Goal: Book appointment/travel/reservation

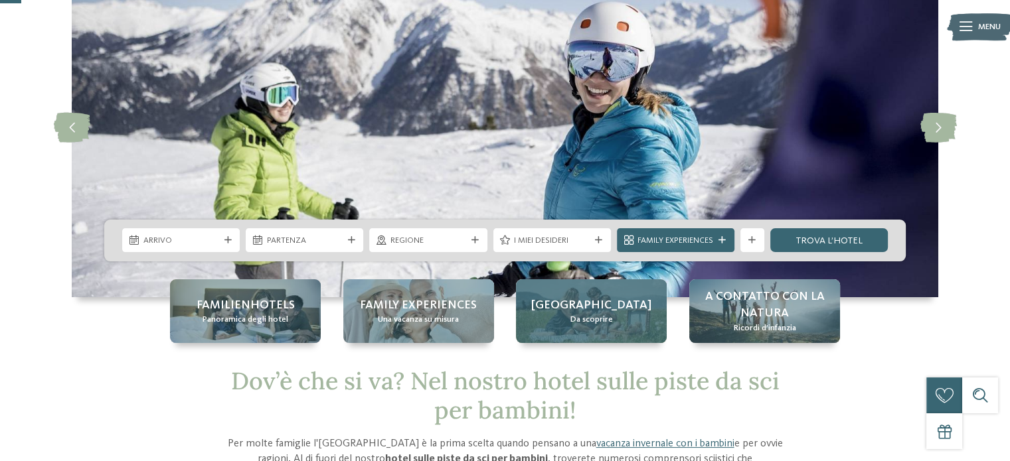
scroll to position [133, 0]
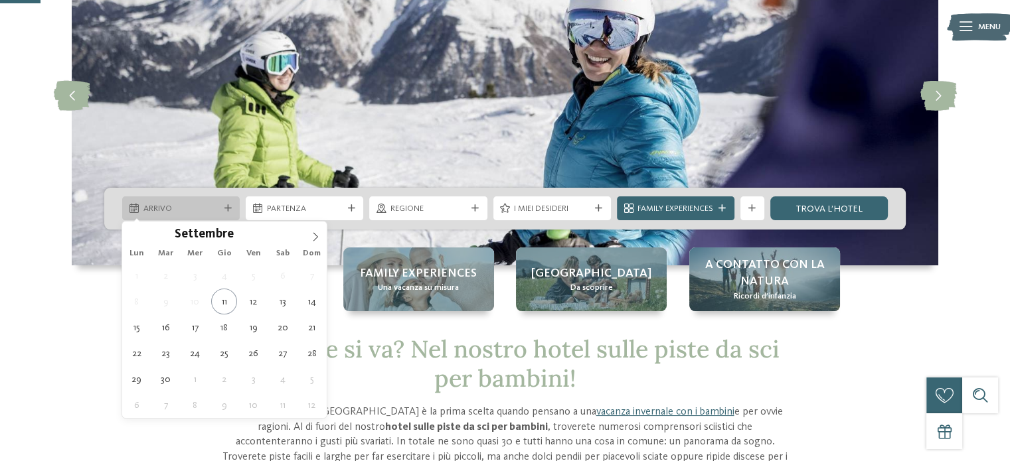
click at [226, 208] on icon at bounding box center [227, 208] width 7 height 7
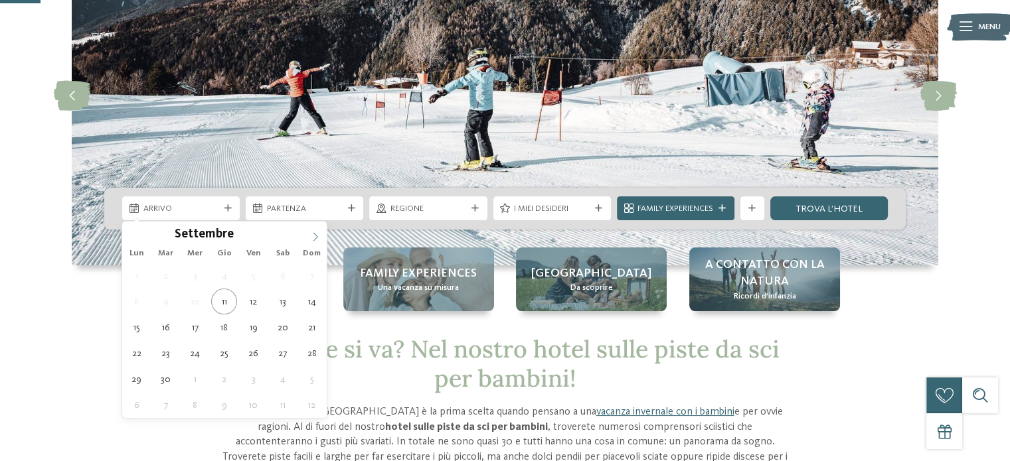
click at [311, 234] on span at bounding box center [315, 233] width 23 height 23
click at [314, 236] on icon at bounding box center [315, 236] width 9 height 9
type div "[DATE]"
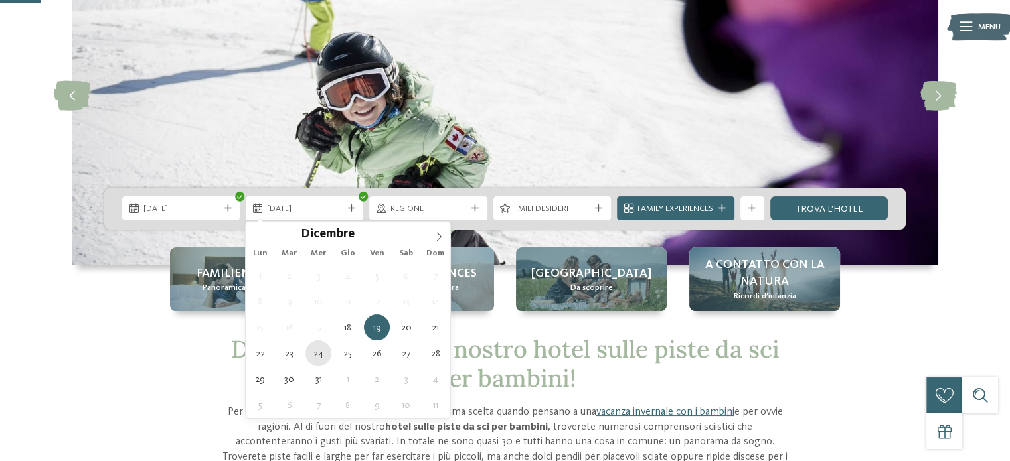
type div "[DATE]"
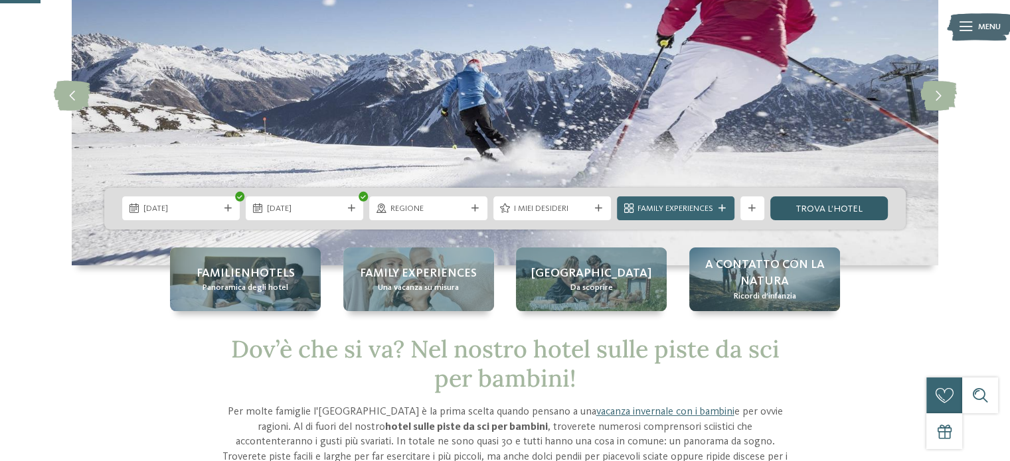
click at [830, 208] on link "trova l’hotel" at bounding box center [829, 209] width 118 height 24
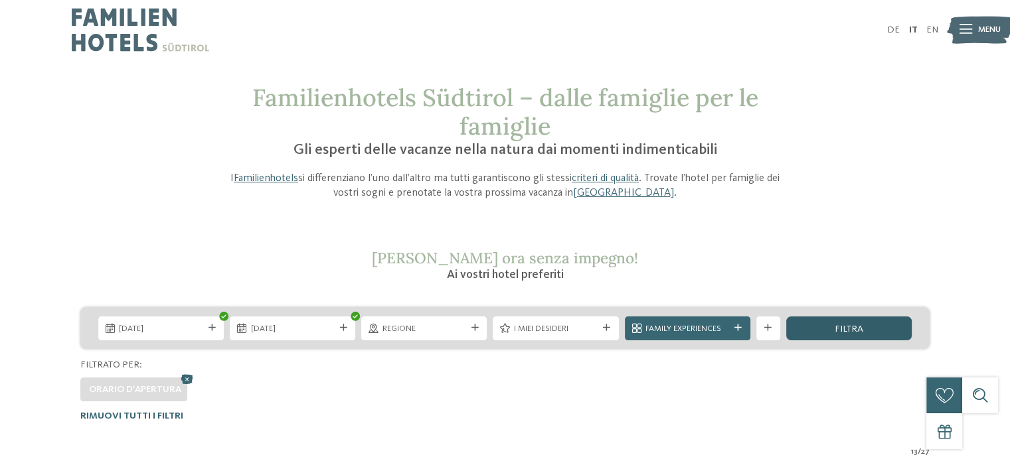
click at [865, 323] on div "filtra" at bounding box center [848, 329] width 125 height 24
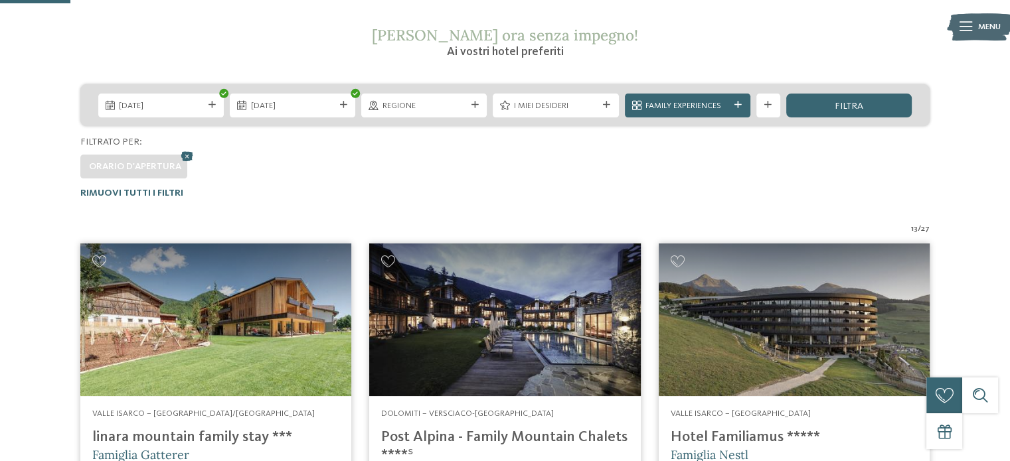
scroll to position [185, 0]
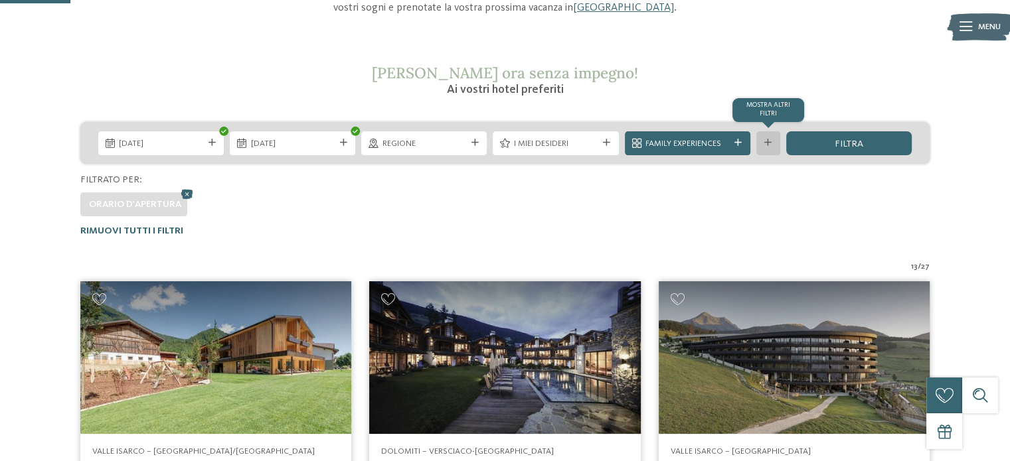
click at [769, 148] on div "mostra altri filtri" at bounding box center [768, 143] width 24 height 24
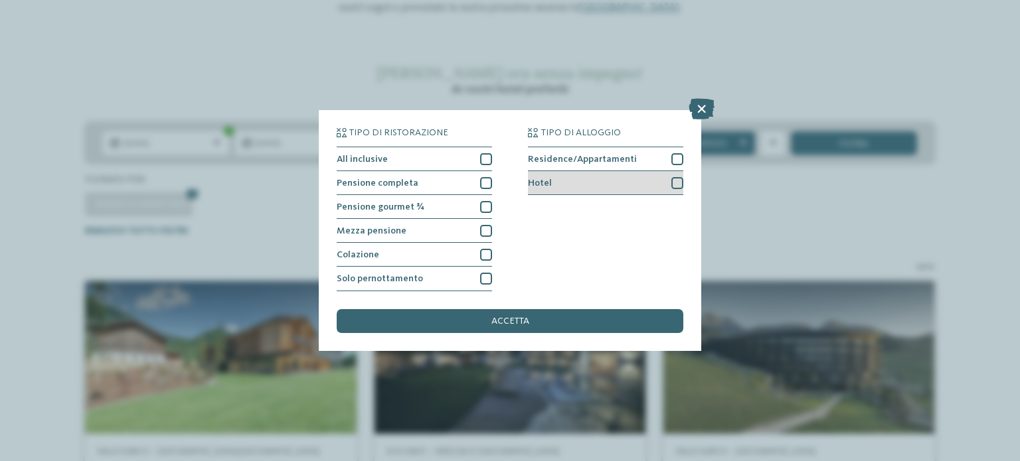
click at [677, 183] on div at bounding box center [677, 183] width 12 height 12
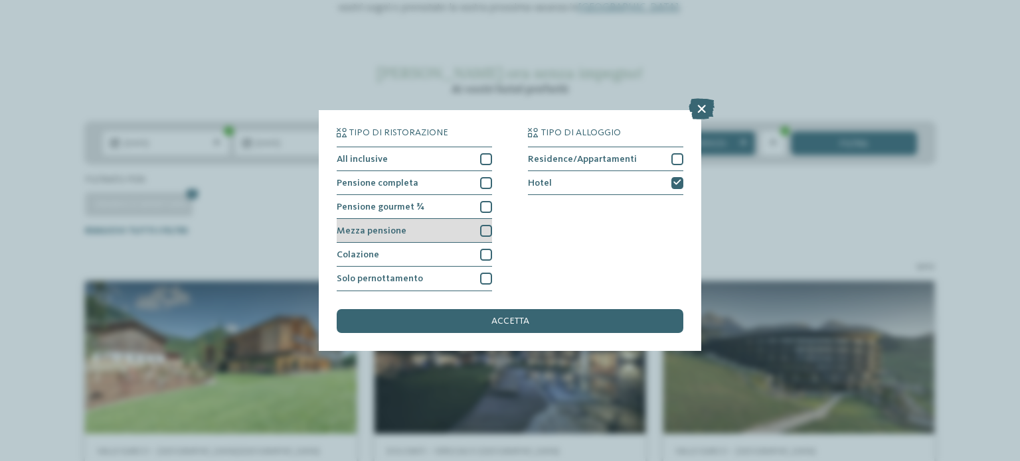
click at [483, 236] on div at bounding box center [486, 231] width 12 height 12
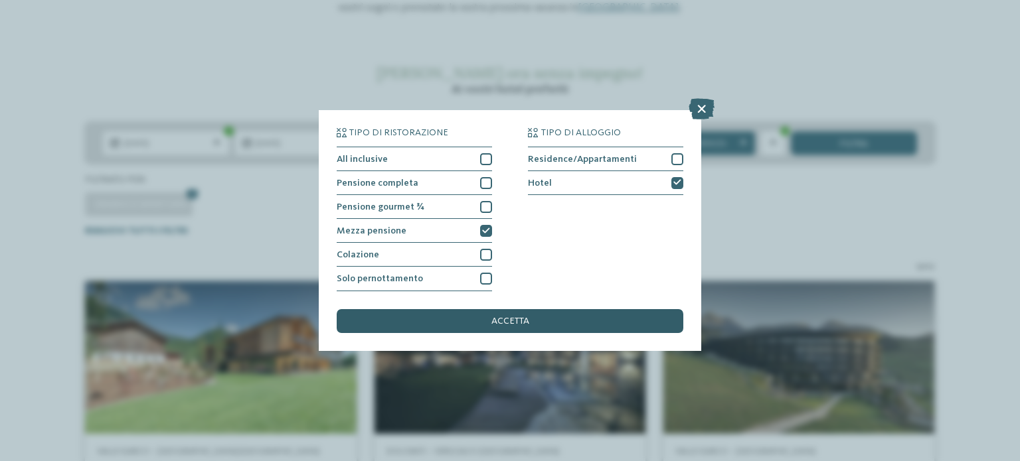
click at [489, 327] on div "accetta" at bounding box center [510, 321] width 347 height 24
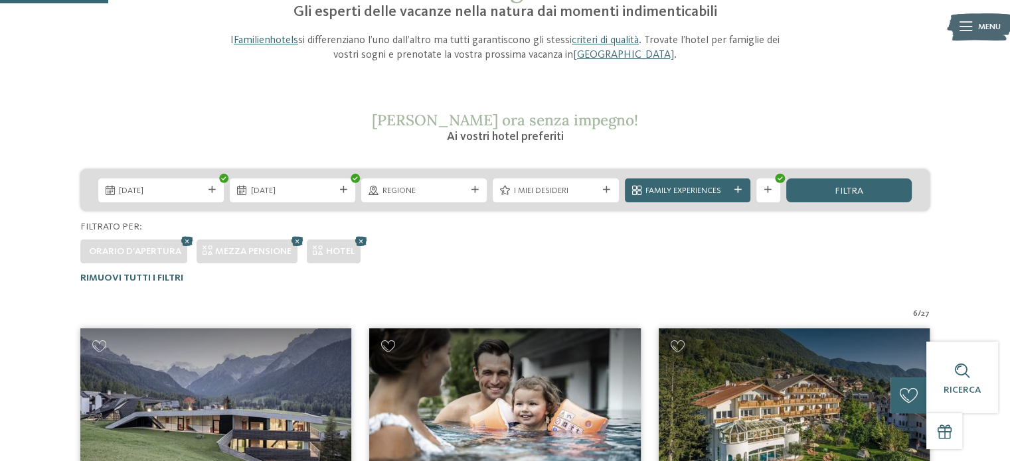
scroll to position [119, 0]
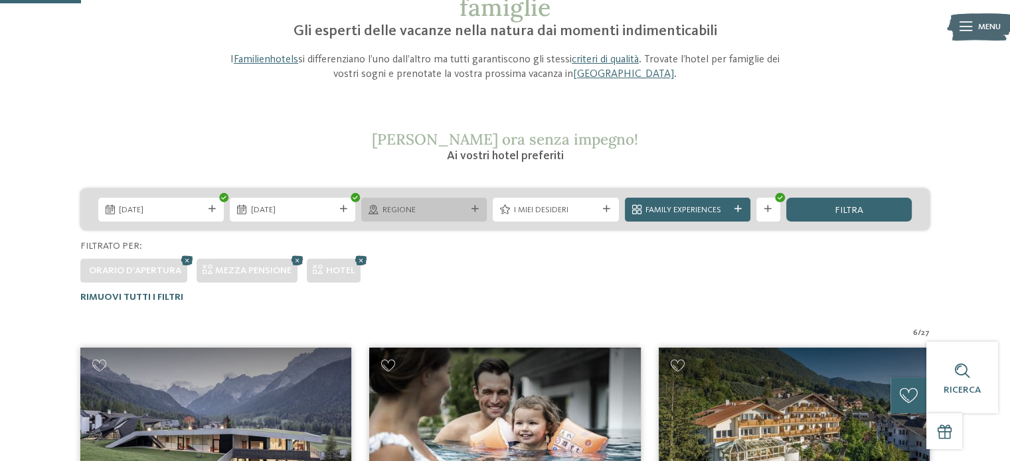
click at [467, 216] on div "Regione" at bounding box center [423, 210] width 125 height 24
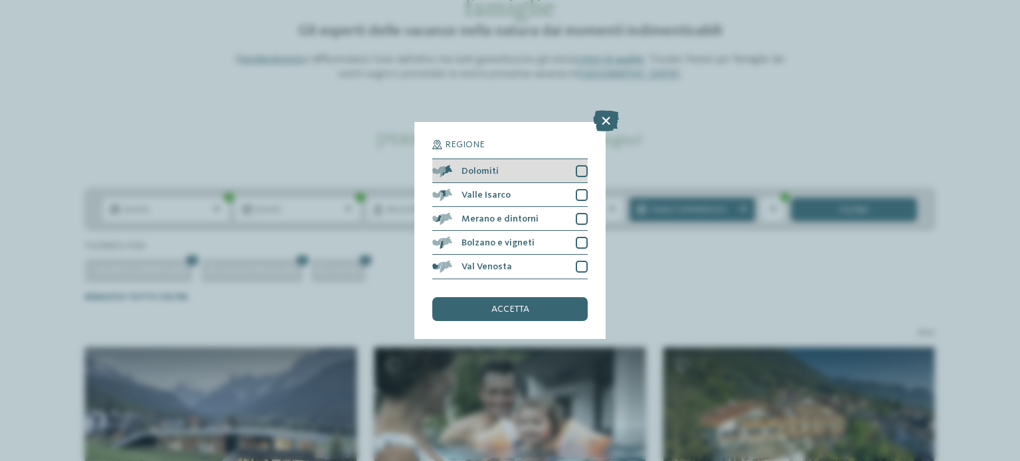
click at [581, 167] on div at bounding box center [582, 171] width 12 height 12
click at [531, 311] on div "accetta" at bounding box center [509, 309] width 155 height 24
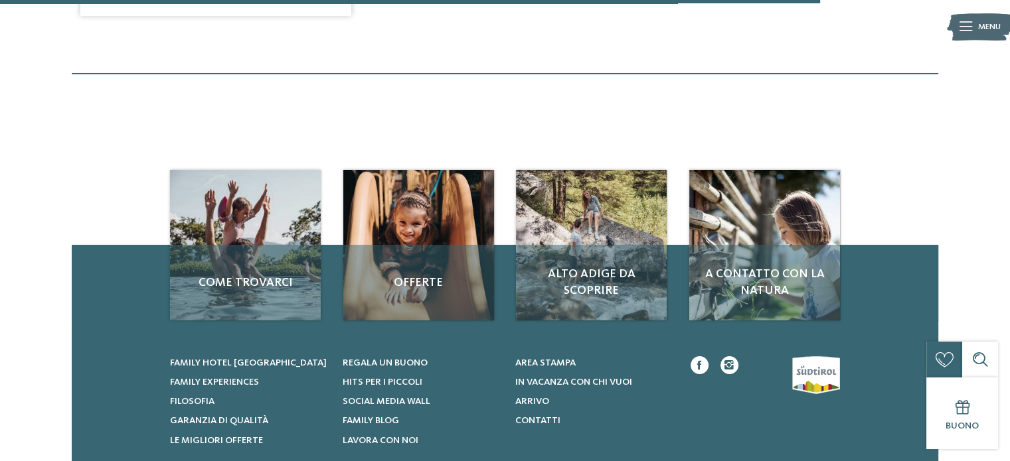
scroll to position [1181, 0]
